Goal: Information Seeking & Learning: Find specific fact

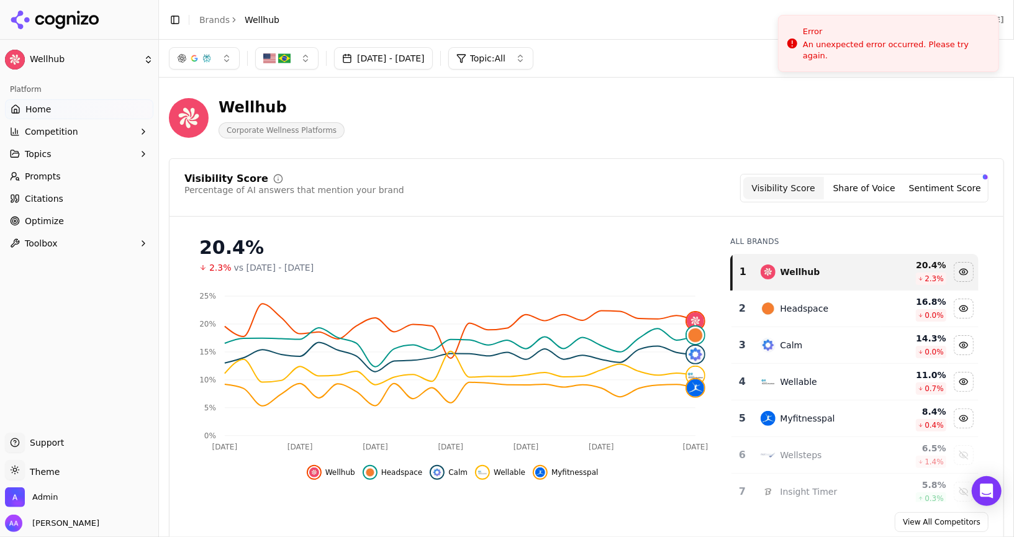
click at [214, 12] on div "Toggle Sidebar Brands Wellhub" at bounding box center [224, 19] width 130 height 17
click at [214, 15] on link "Brands" at bounding box center [214, 20] width 30 height 10
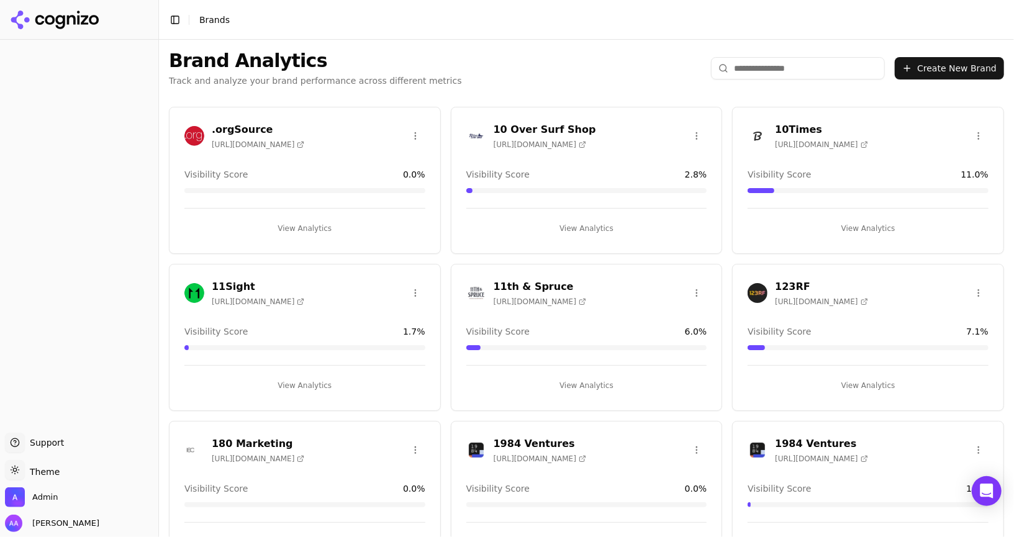
click at [762, 66] on input "search" at bounding box center [798, 68] width 174 height 22
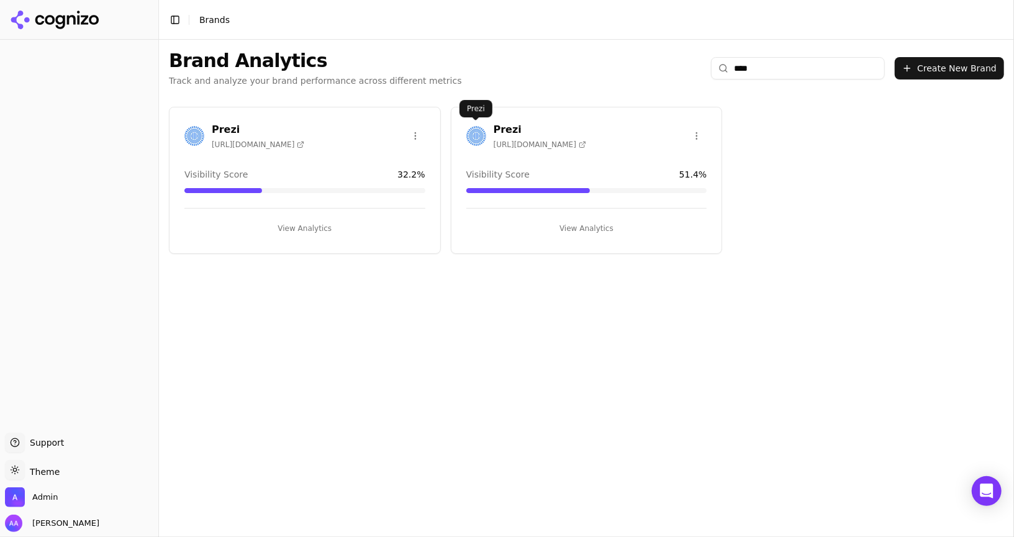
type input "****"
click at [466, 131] on img at bounding box center [476, 136] width 20 height 20
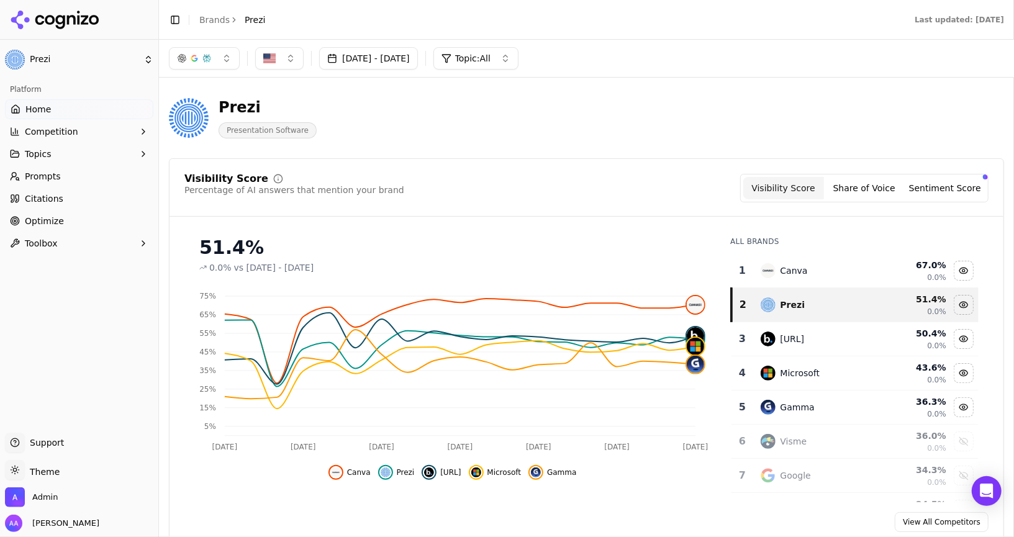
click at [61, 176] on link "Prompts" at bounding box center [79, 176] width 148 height 20
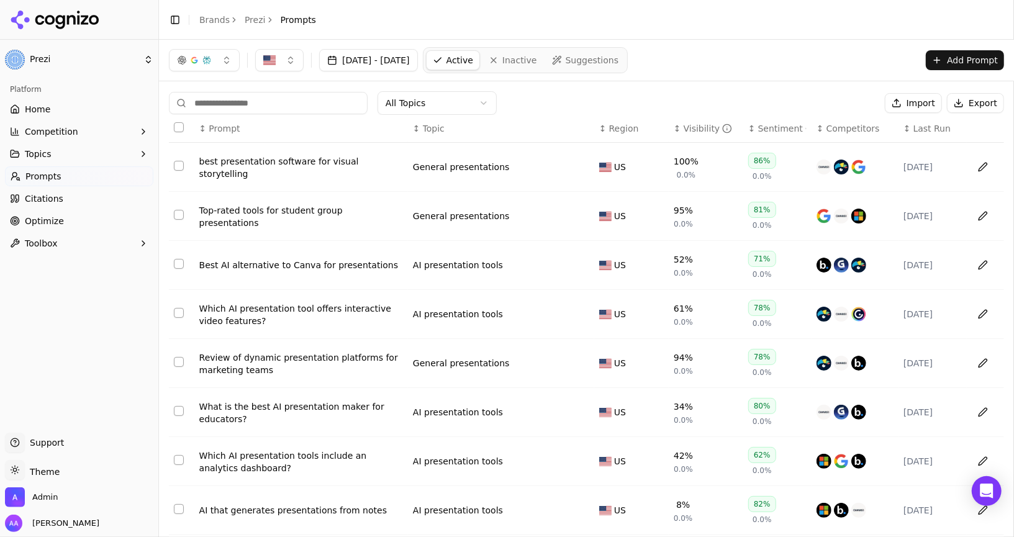
click at [281, 169] on div "best presentation software for visual storytelling" at bounding box center [301, 167] width 204 height 25
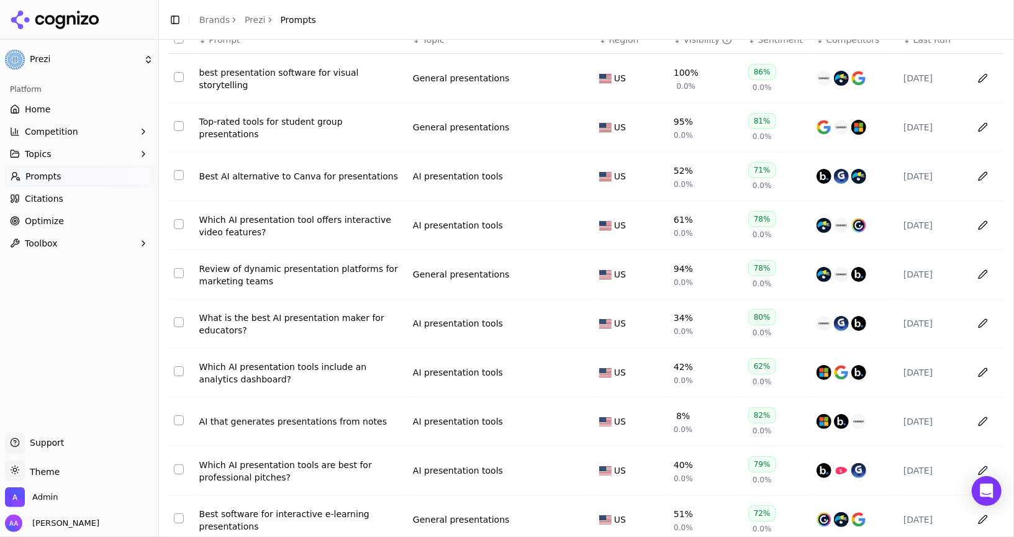
scroll to position [132, 0]
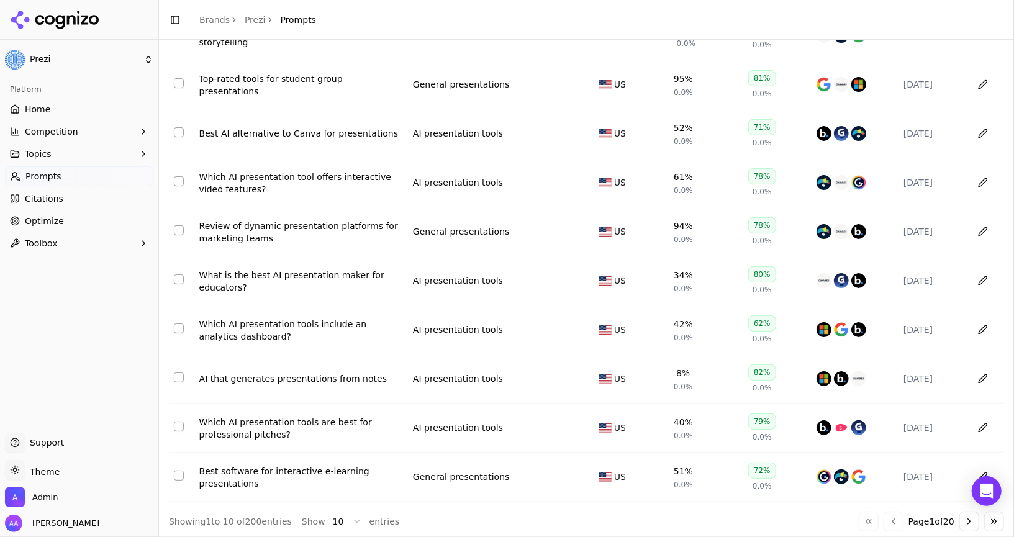
click at [278, 336] on div "Which AI presentation tools include an analytics dashboard?" at bounding box center [301, 330] width 204 height 25
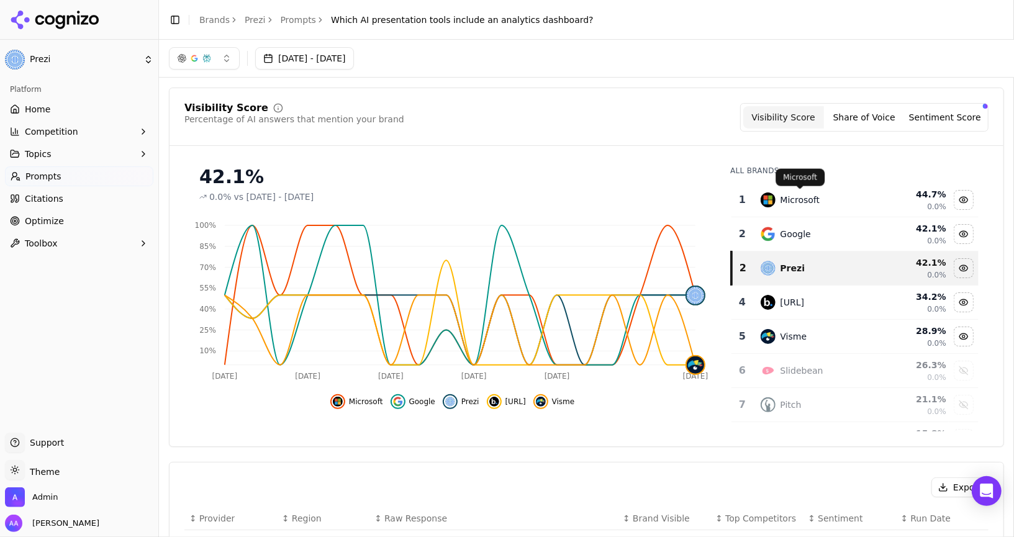
click at [806, 196] on div "Microsoft" at bounding box center [800, 200] width 40 height 12
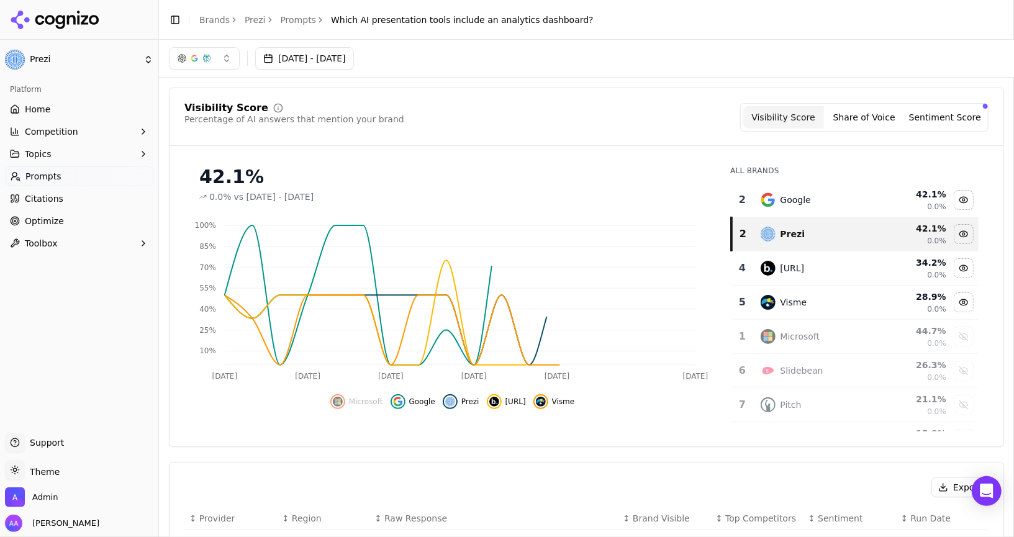
click at [806, 196] on div "Google" at bounding box center [795, 200] width 30 height 12
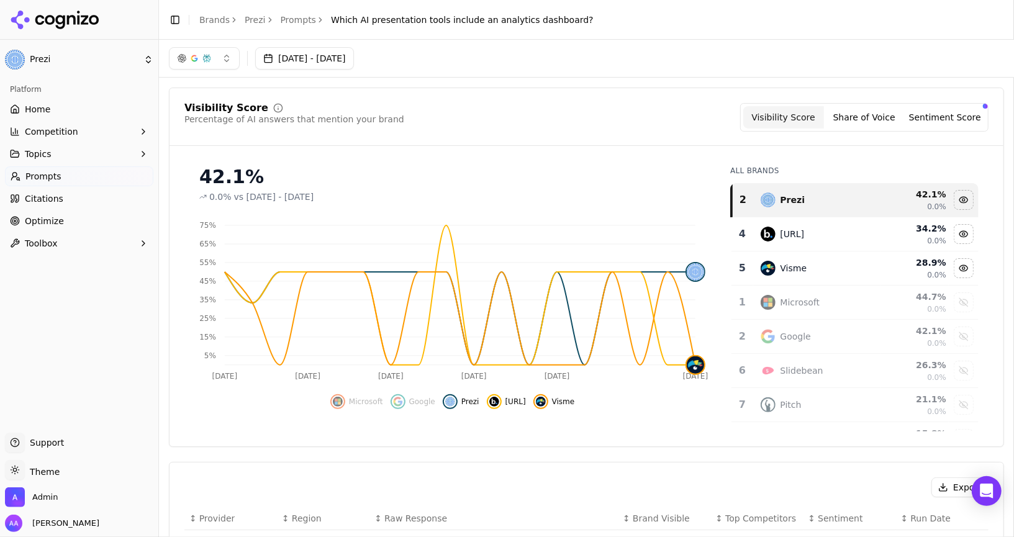
click at [806, 243] on td "[URL]" at bounding box center [817, 234] width 128 height 34
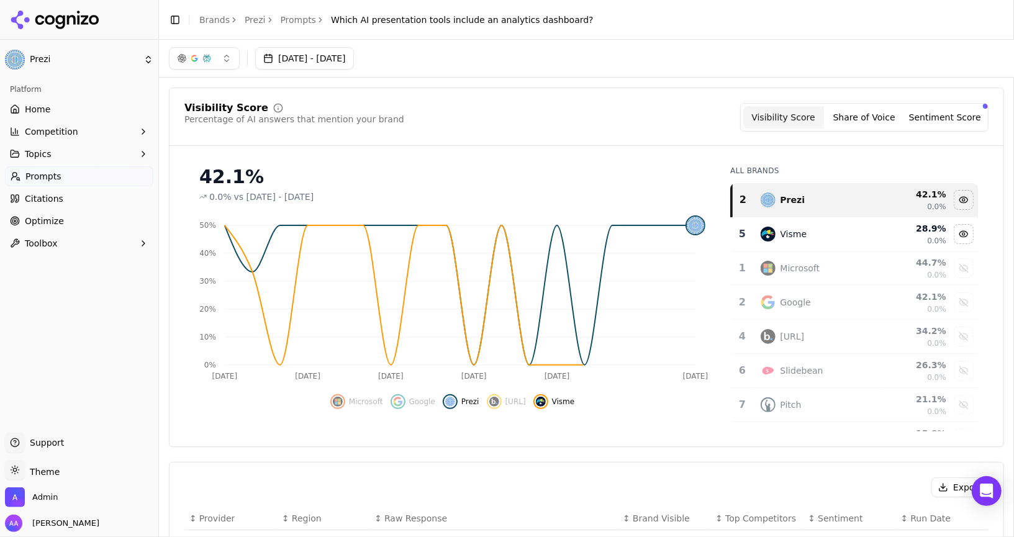
click at [806, 243] on td "Visme" at bounding box center [817, 234] width 128 height 34
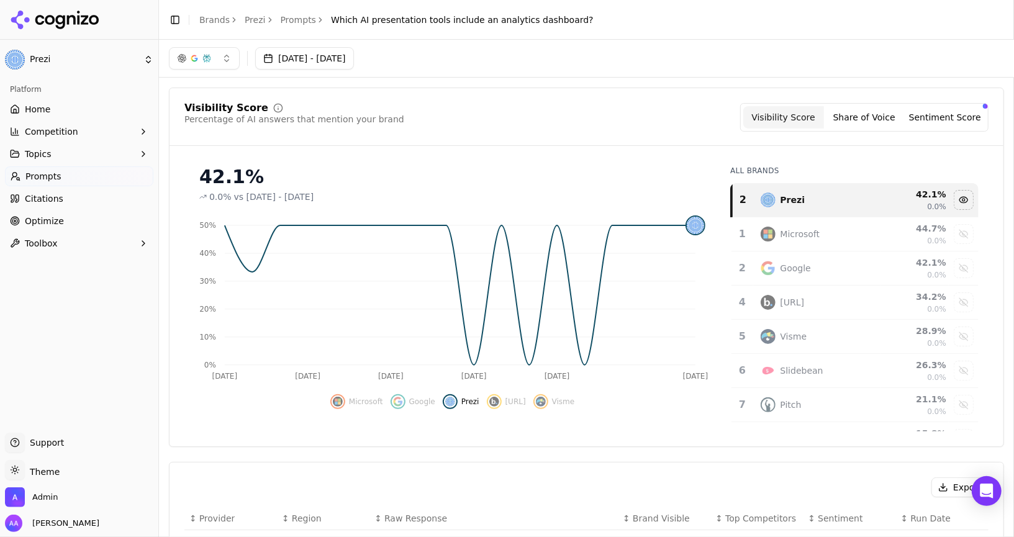
click at [213, 15] on link "Brands" at bounding box center [214, 20] width 30 height 10
